Goal: Navigation & Orientation: Go to known website

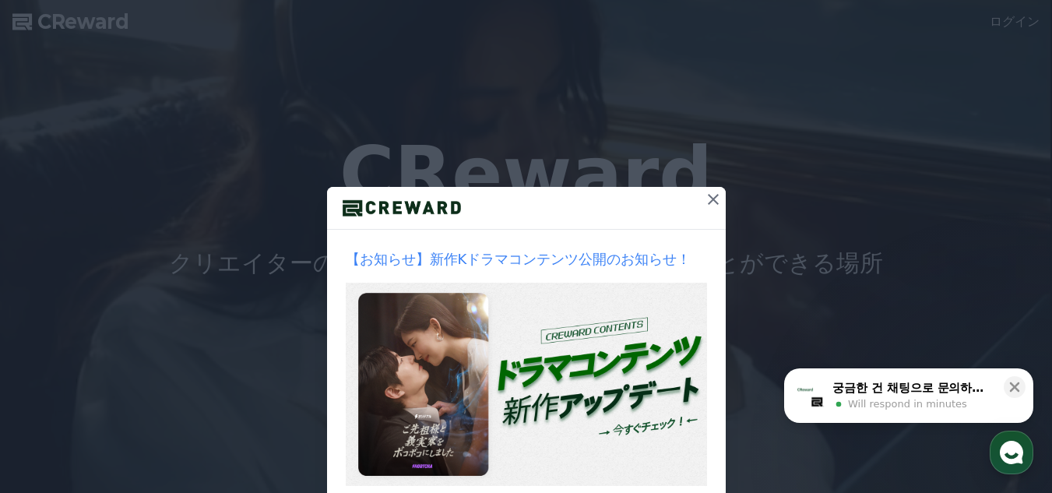
click at [708, 198] on icon at bounding box center [713, 199] width 11 height 11
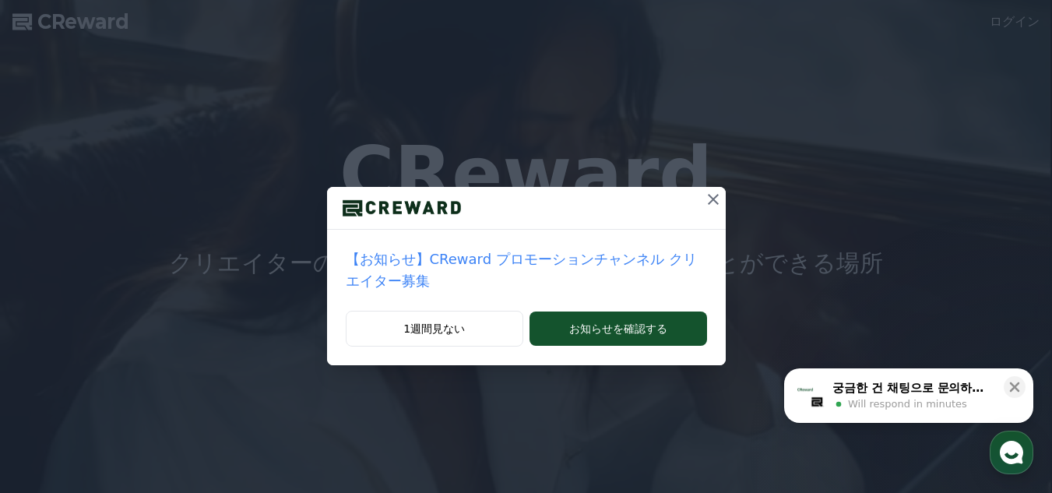
click at [706, 192] on icon at bounding box center [713, 199] width 19 height 19
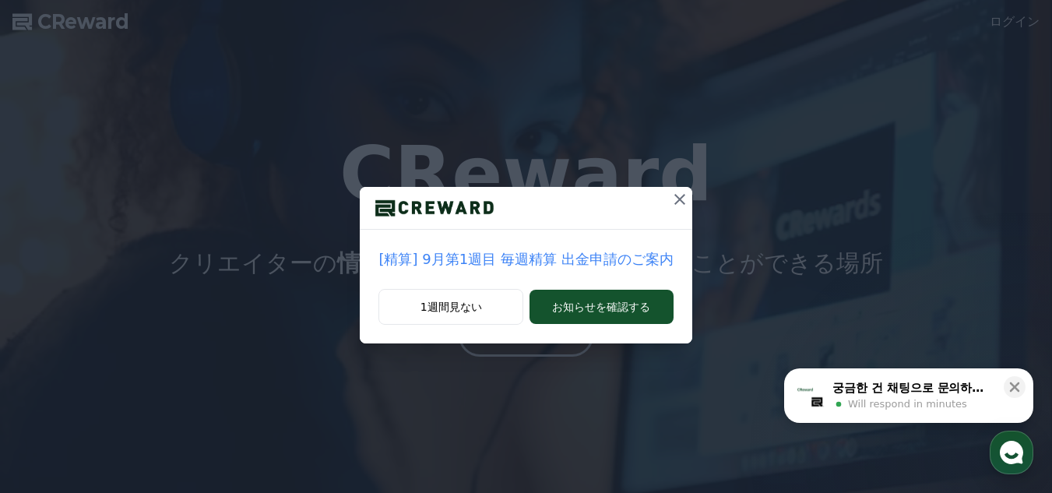
click at [672, 197] on icon at bounding box center [679, 199] width 19 height 19
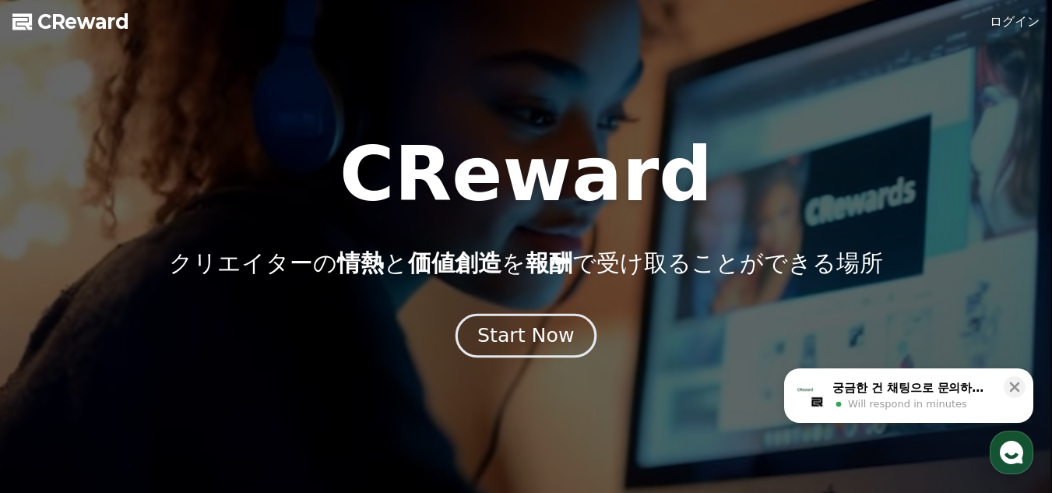
click at [542, 335] on div "Start Now" at bounding box center [525, 335] width 97 height 26
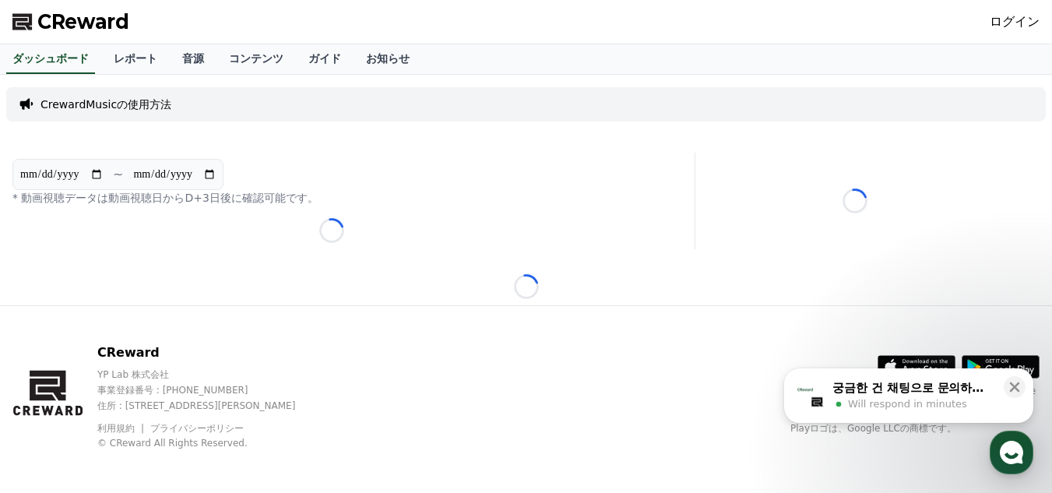
click at [1021, 24] on link "ログイン" at bounding box center [1014, 21] width 50 height 19
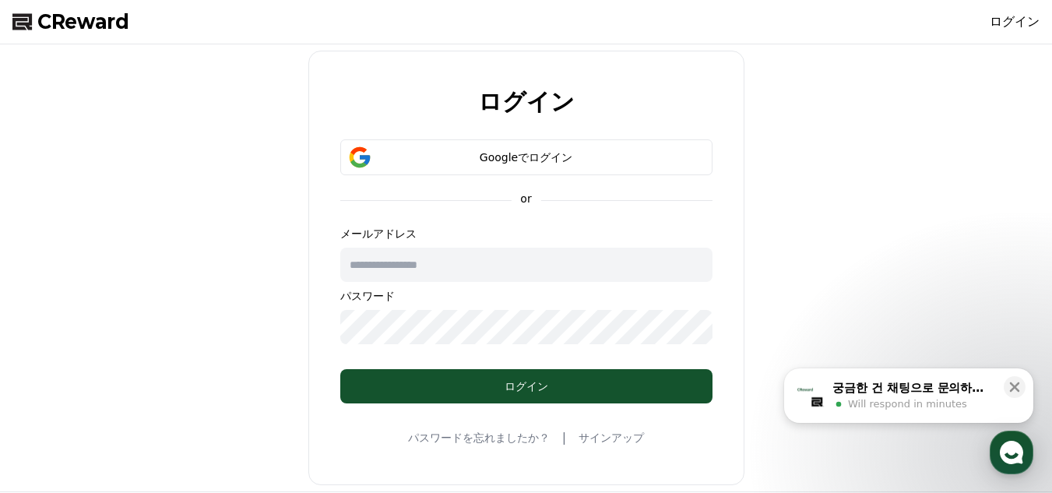
click at [424, 272] on input "text" at bounding box center [526, 265] width 372 height 34
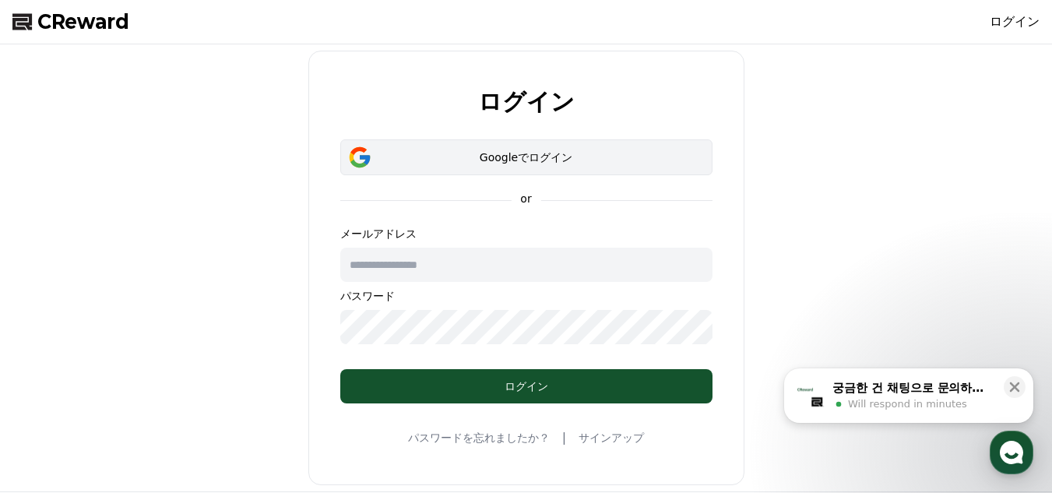
click at [519, 166] on button "Googleでログイン" at bounding box center [526, 157] width 372 height 36
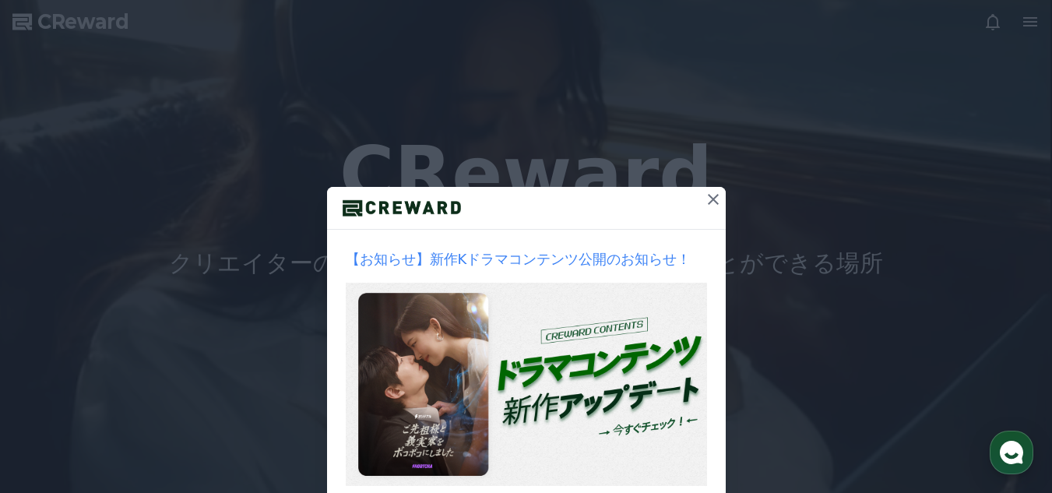
click at [708, 196] on icon at bounding box center [713, 199] width 19 height 19
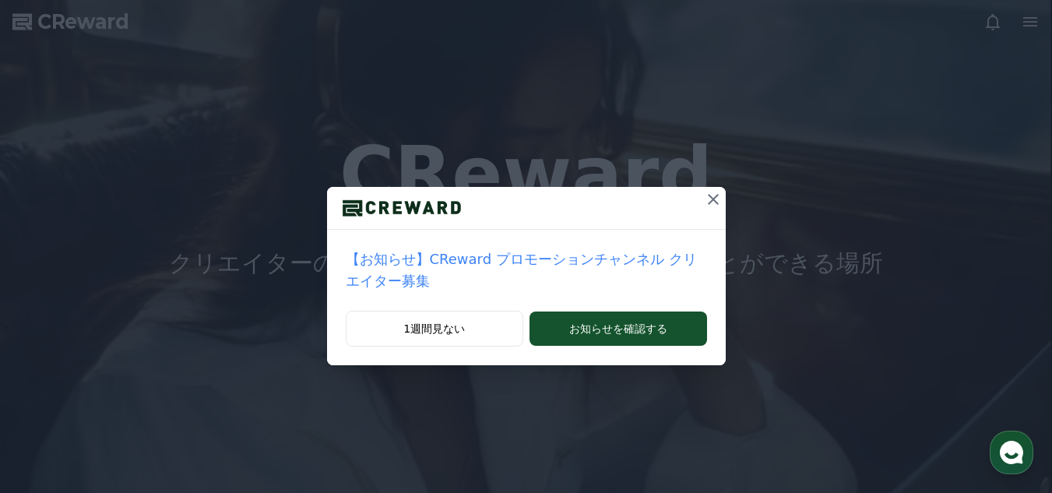
click at [232, 177] on div "【お知らせ】CReward プロモーションチャンネル クリエイター募集 1週間見ない お知らせを確認する" at bounding box center [526, 195] width 1052 height 390
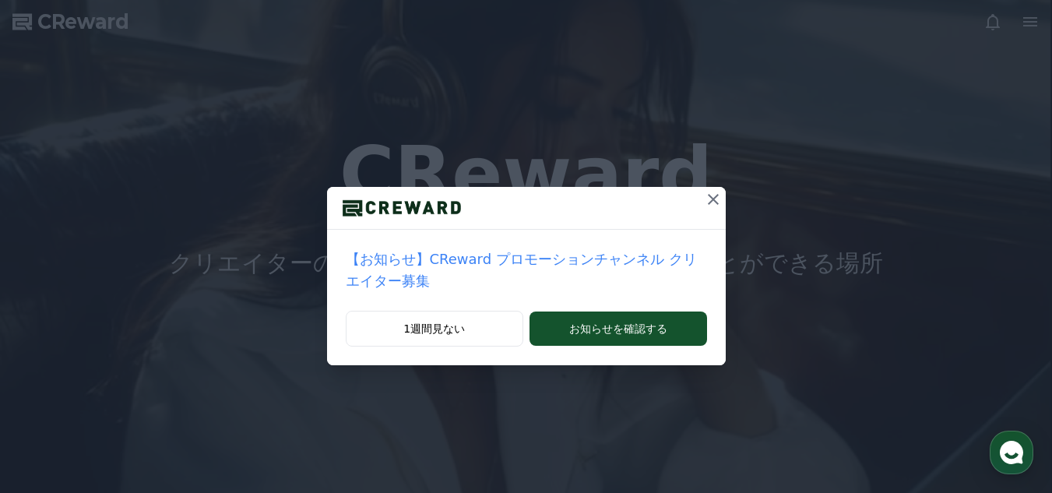
click at [705, 216] on div at bounding box center [713, 208] width 25 height 42
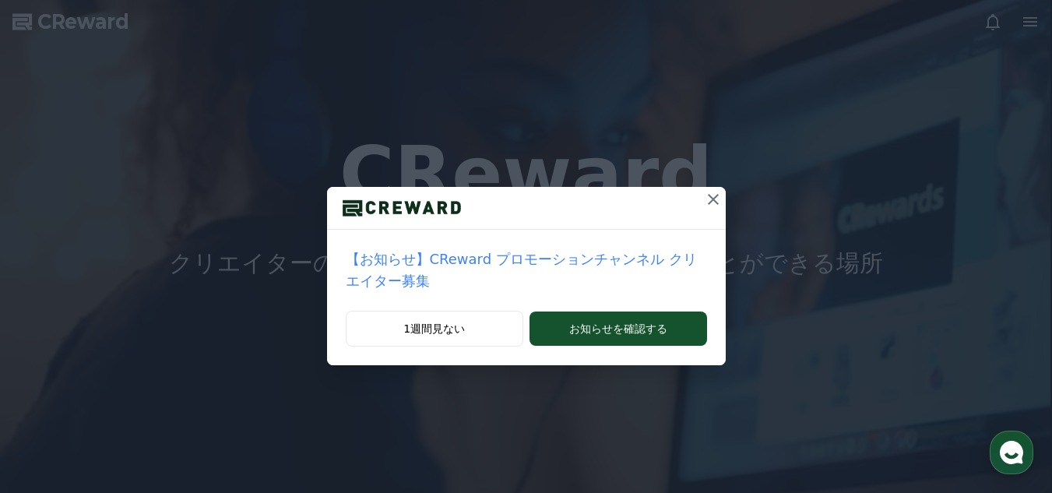
click at [704, 205] on icon at bounding box center [713, 199] width 19 height 19
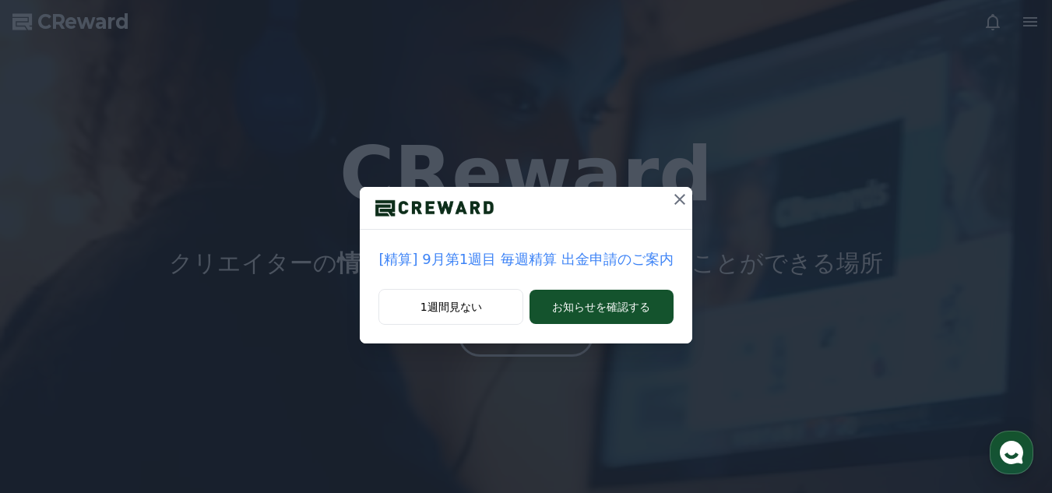
click at [684, 201] on button at bounding box center [679, 199] width 25 height 25
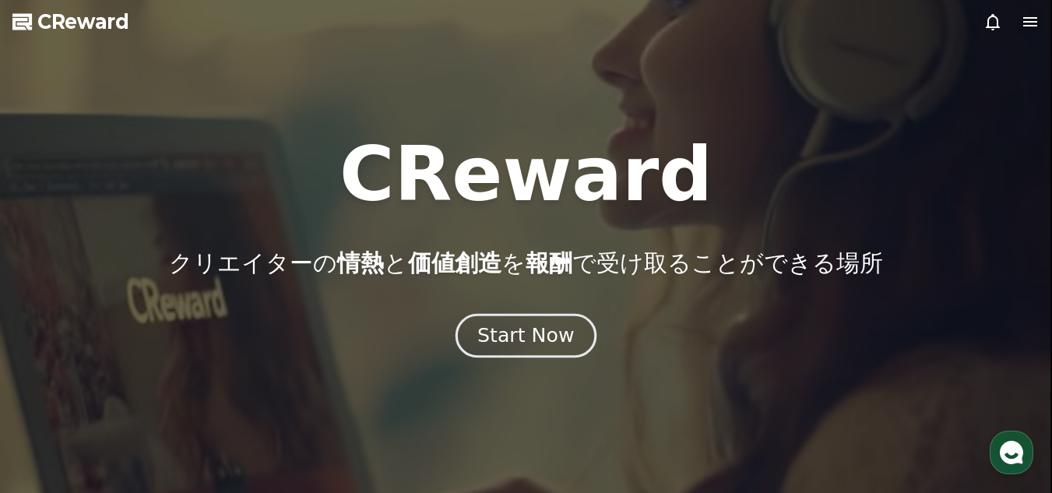
click at [539, 332] on div "Start Now" at bounding box center [525, 335] width 97 height 26
